Goal: Navigation & Orientation: Go to known website

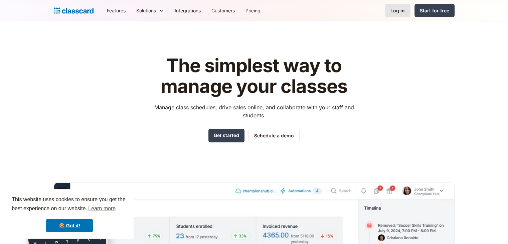
click at [397, 15] on link "Log in" at bounding box center [398, 11] width 26 height 14
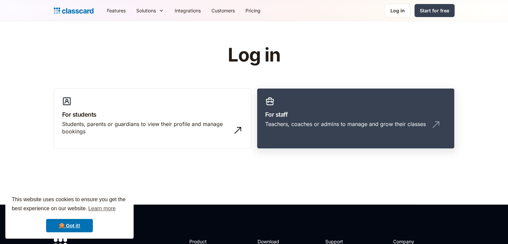
click at [276, 115] on h3 "For staff" at bounding box center [355, 114] width 181 height 9
